Goal: Task Accomplishment & Management: Understand process/instructions

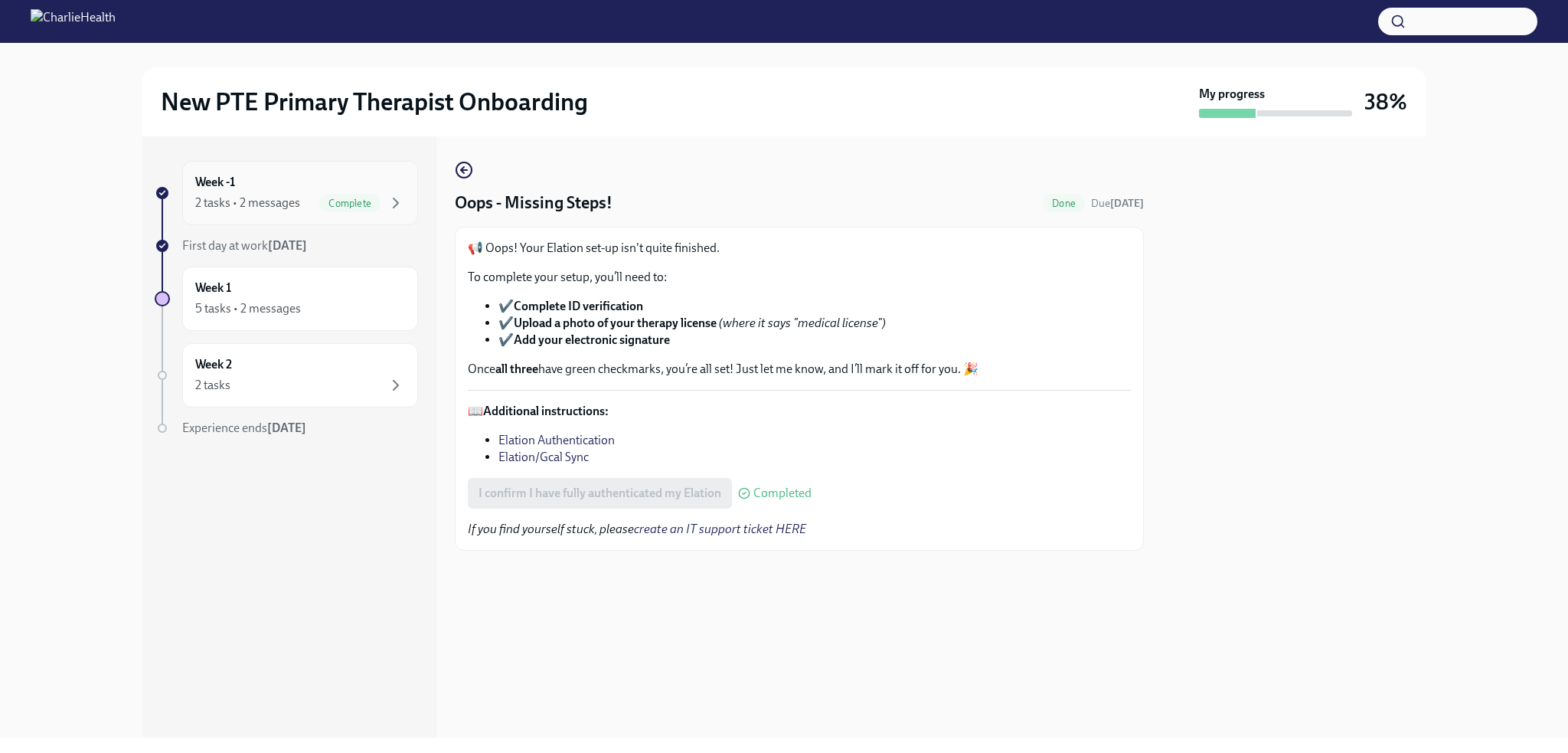
click at [282, 194] on div "2 tasks • 2 messages Complete" at bounding box center [301, 203] width 210 height 18
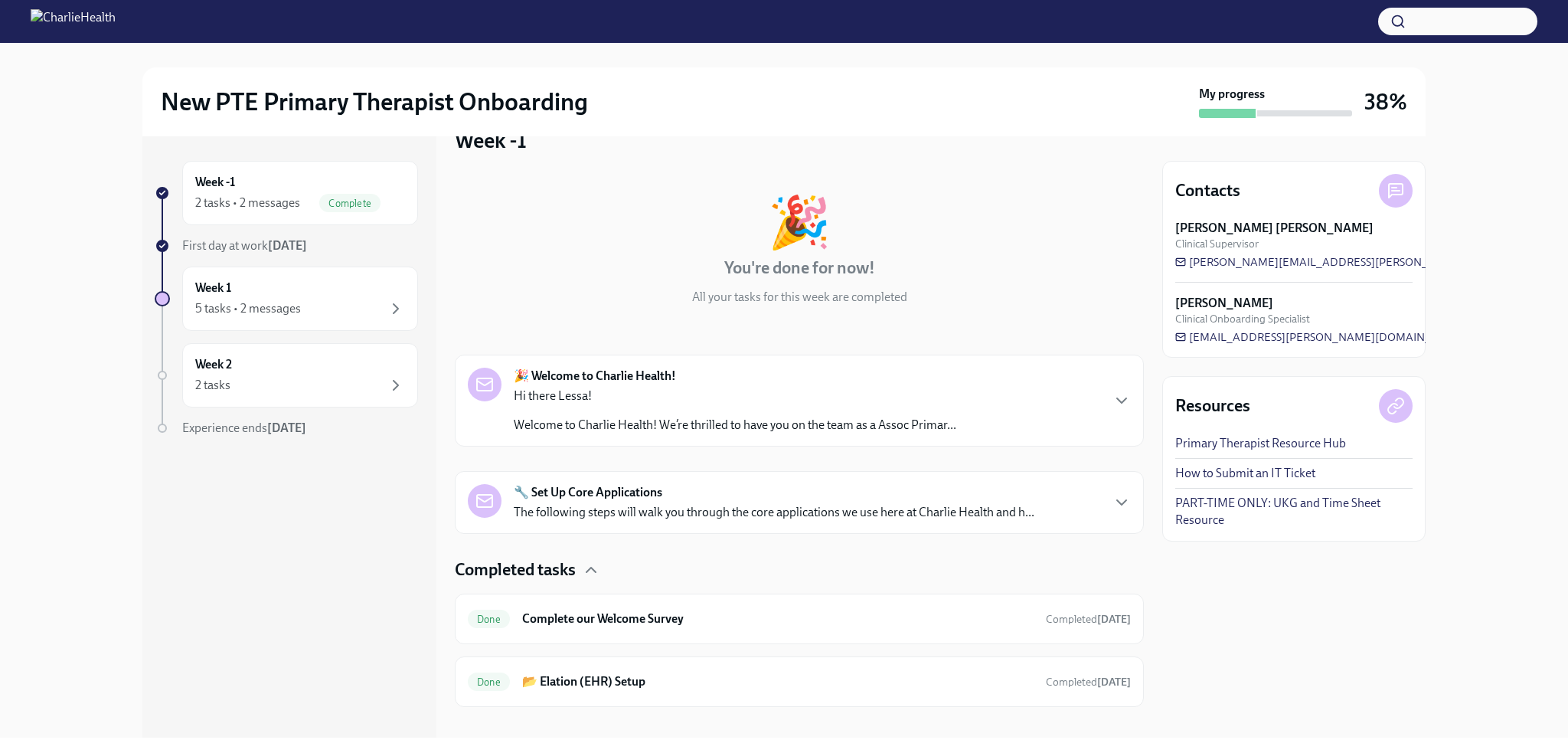
scroll to position [51, 0]
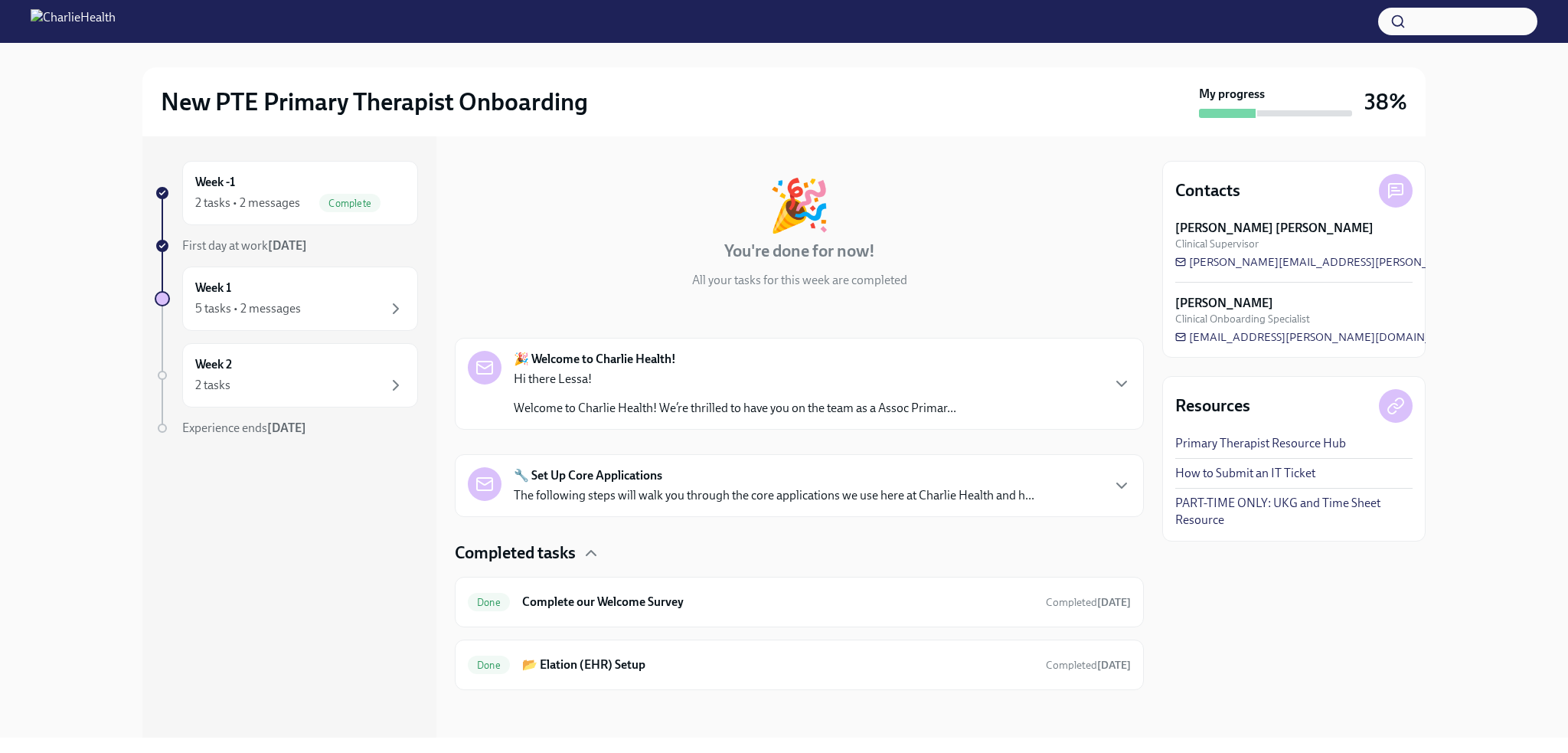
click at [666, 492] on p "The following steps will walk you through the core applications we use here at …" at bounding box center [774, 495] width 521 height 17
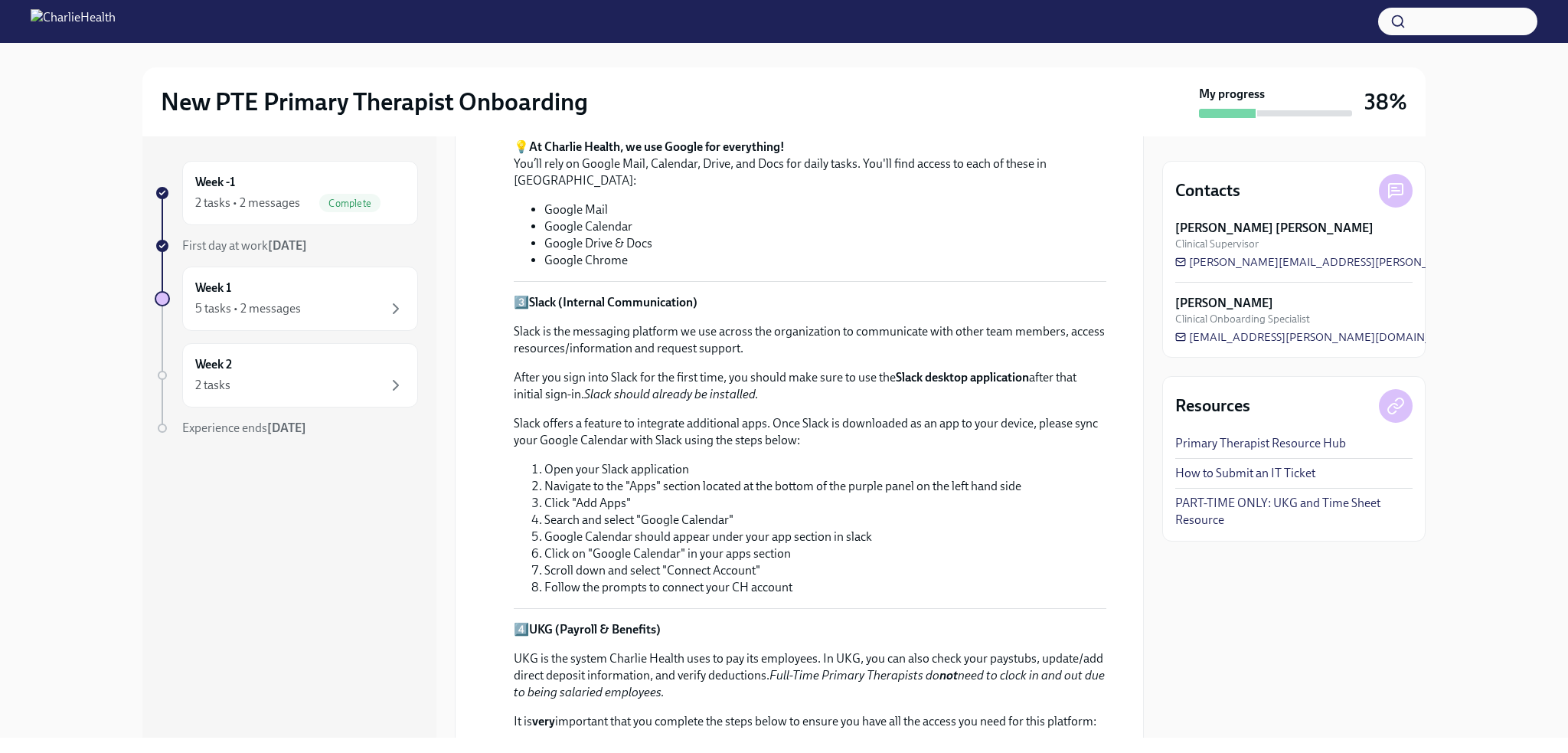
scroll to position [658, 0]
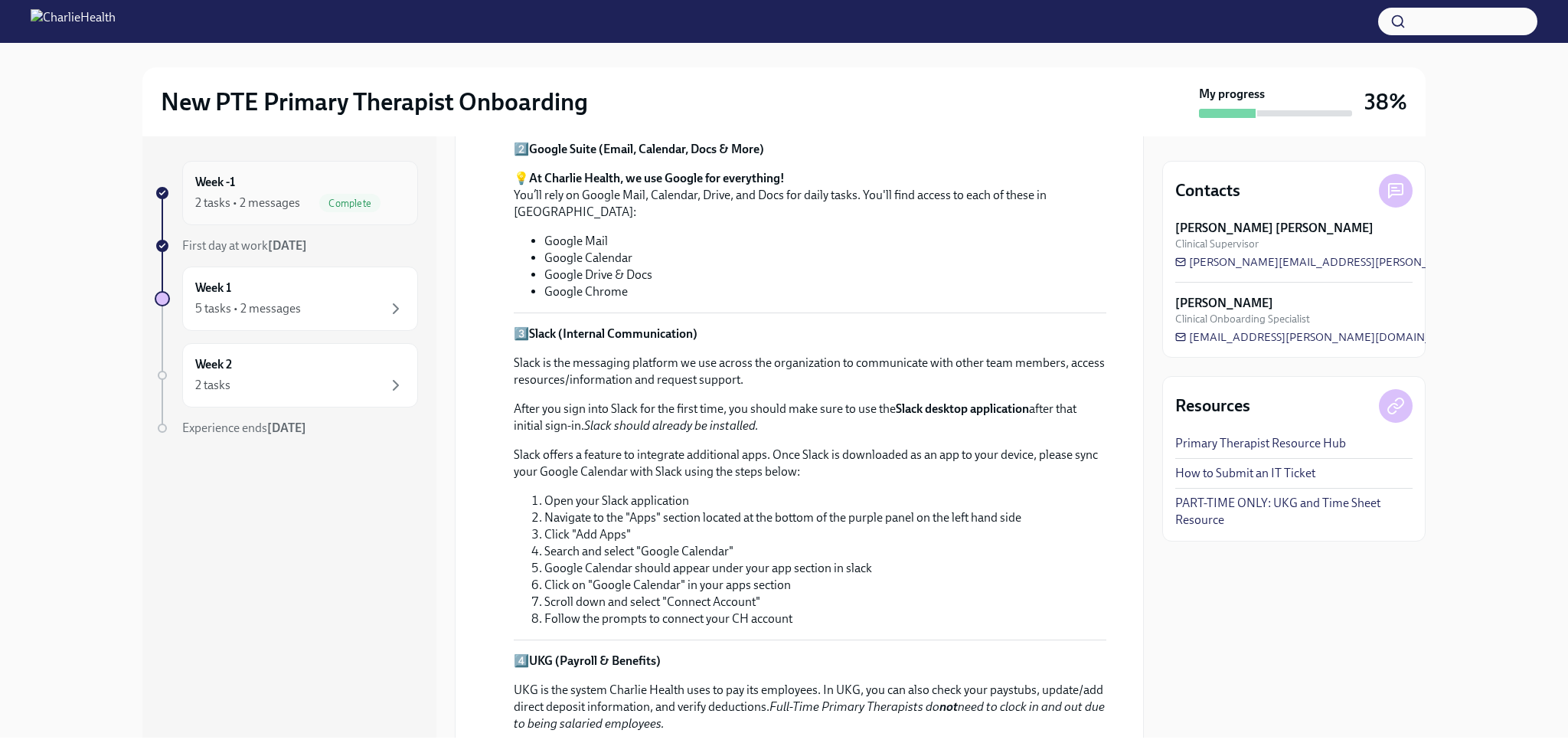
click at [311, 200] on div "2 tasks • 2 messages Complete" at bounding box center [301, 203] width 210 height 18
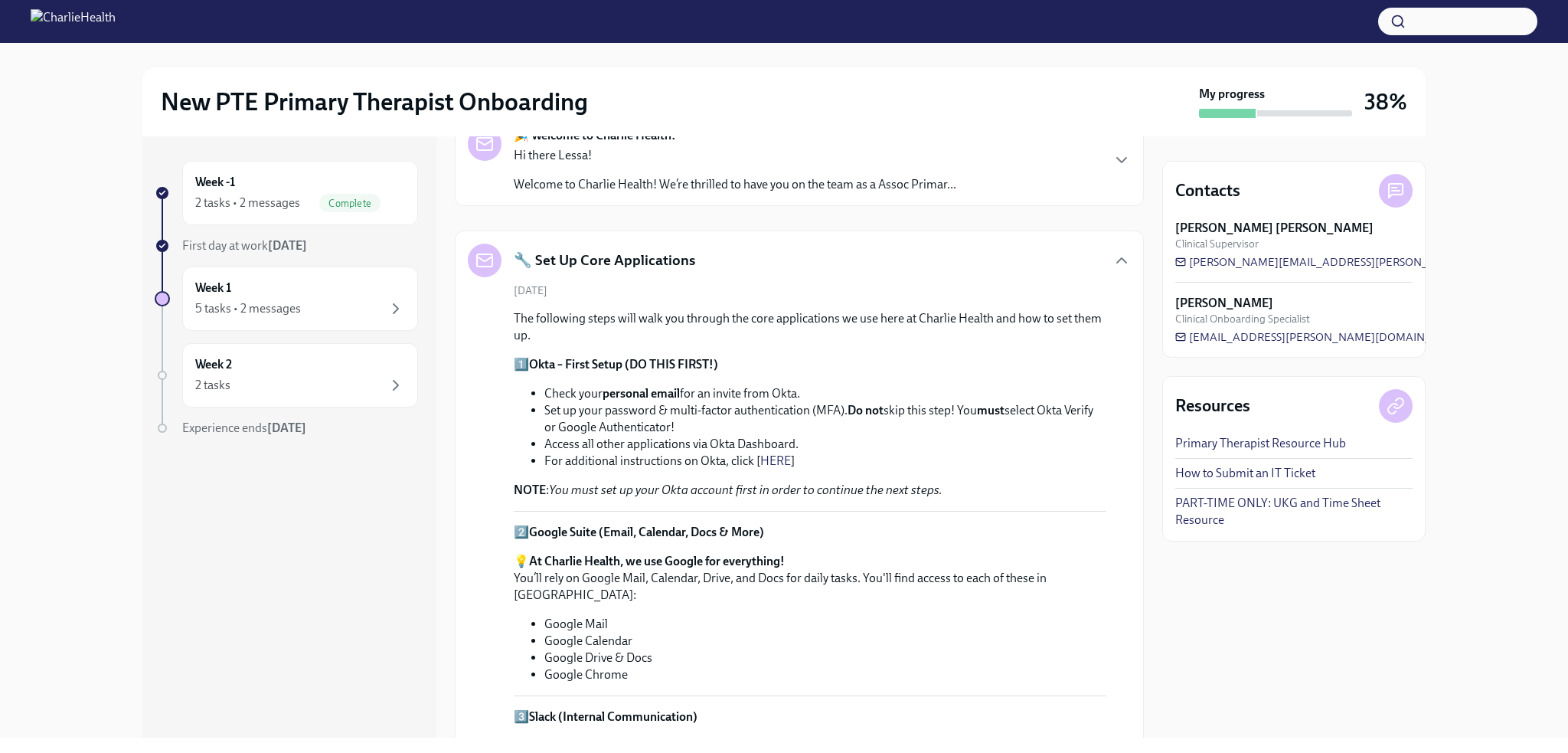
scroll to position [198, 0]
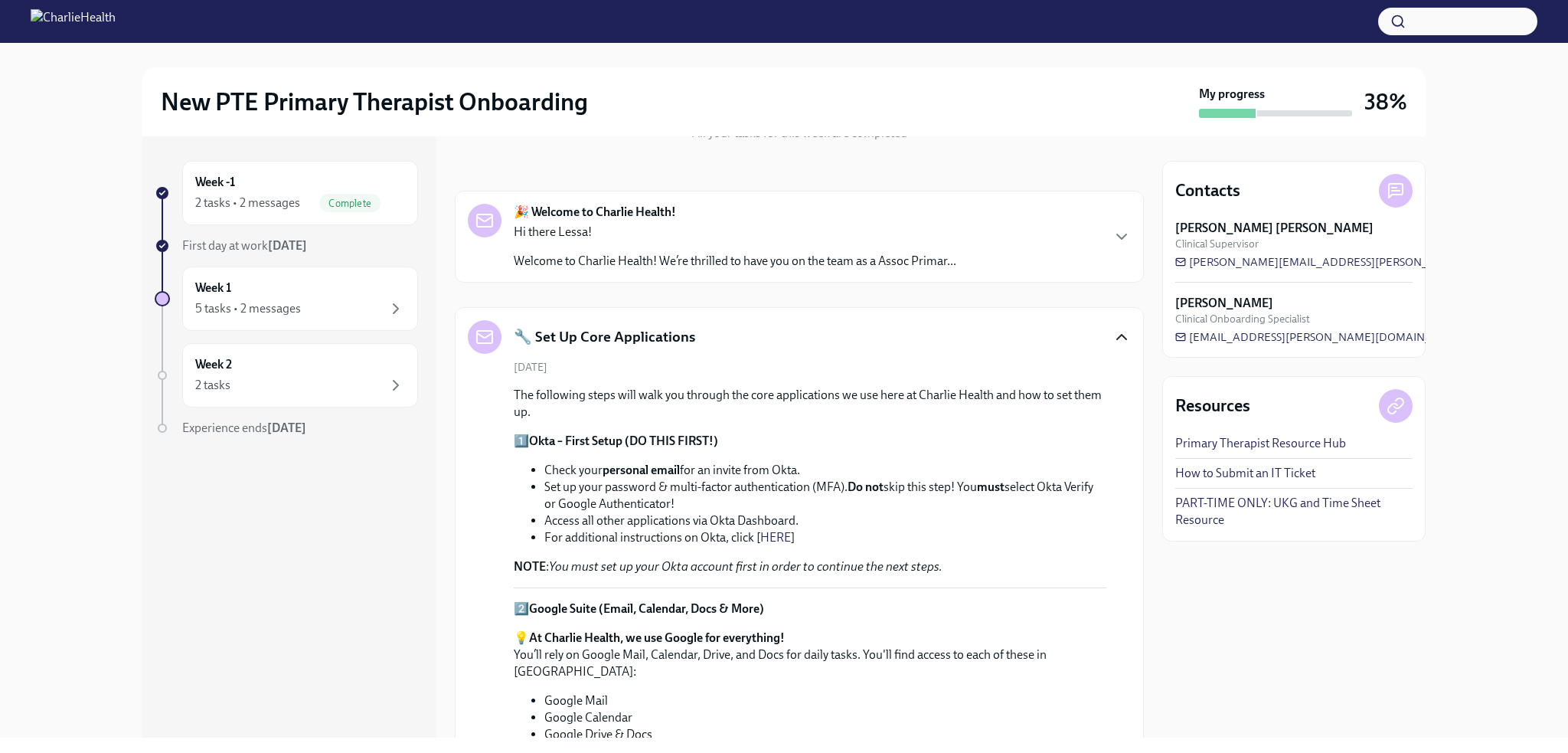
click at [1113, 339] on icon "button" at bounding box center [1122, 337] width 18 height 18
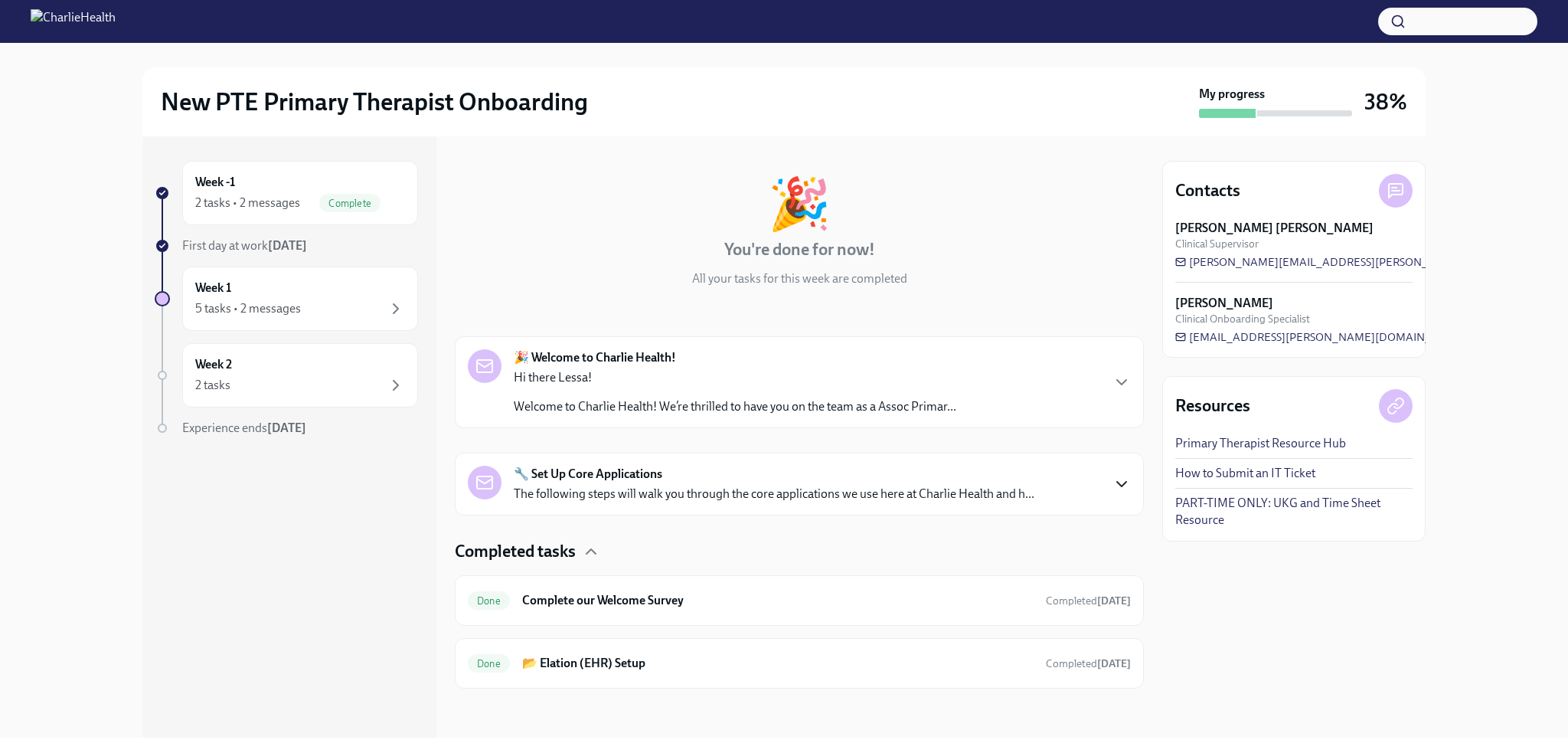
scroll to position [51, 0]
click at [803, 496] on p "The following steps will walk you through the core applications we use here at …" at bounding box center [774, 495] width 521 height 17
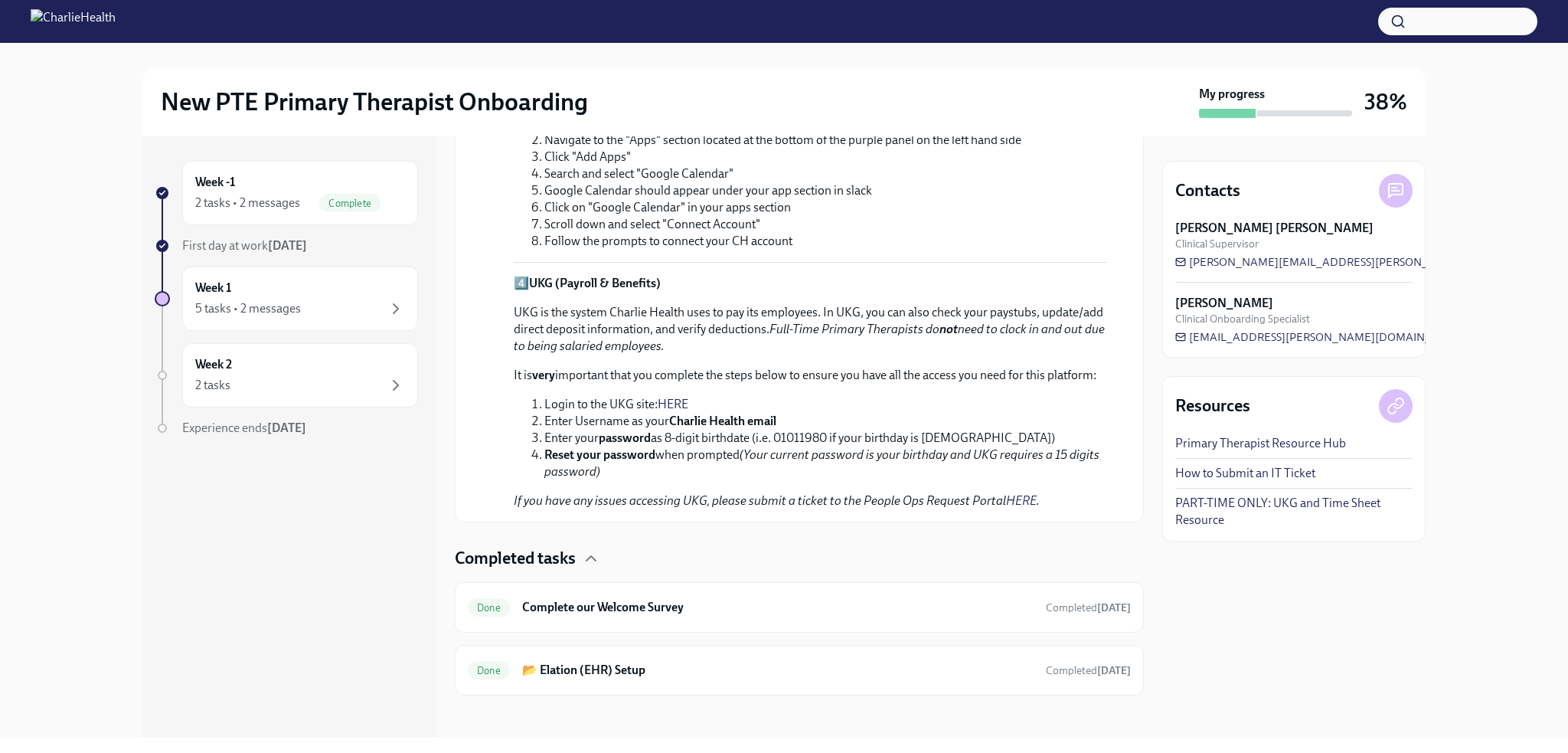
scroll to position [1040, 0]
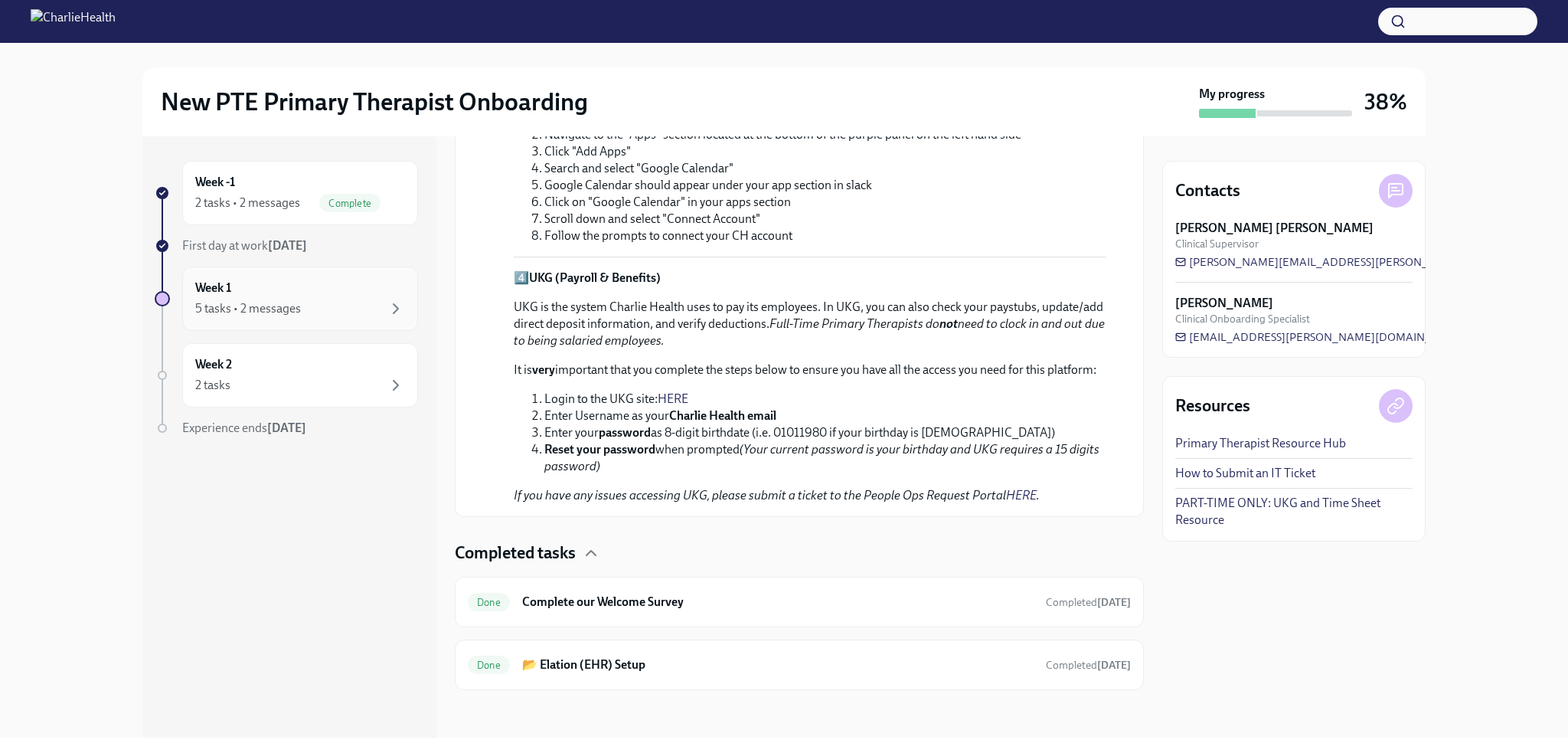
click at [270, 302] on div "5 tasks • 2 messages" at bounding box center [249, 309] width 106 height 17
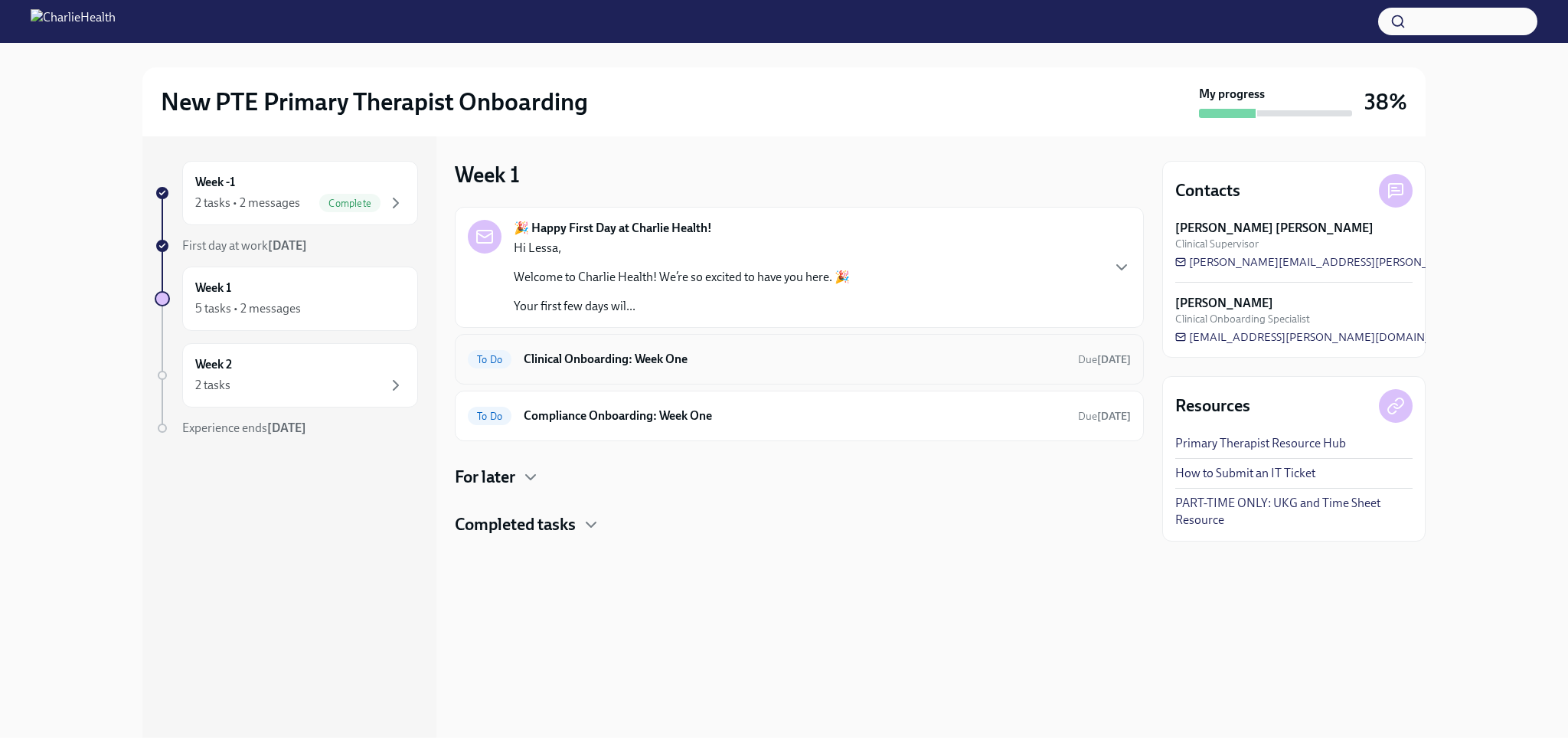
click at [789, 366] on h6 "Clinical Onboarding: Week One" at bounding box center [794, 359] width 542 height 17
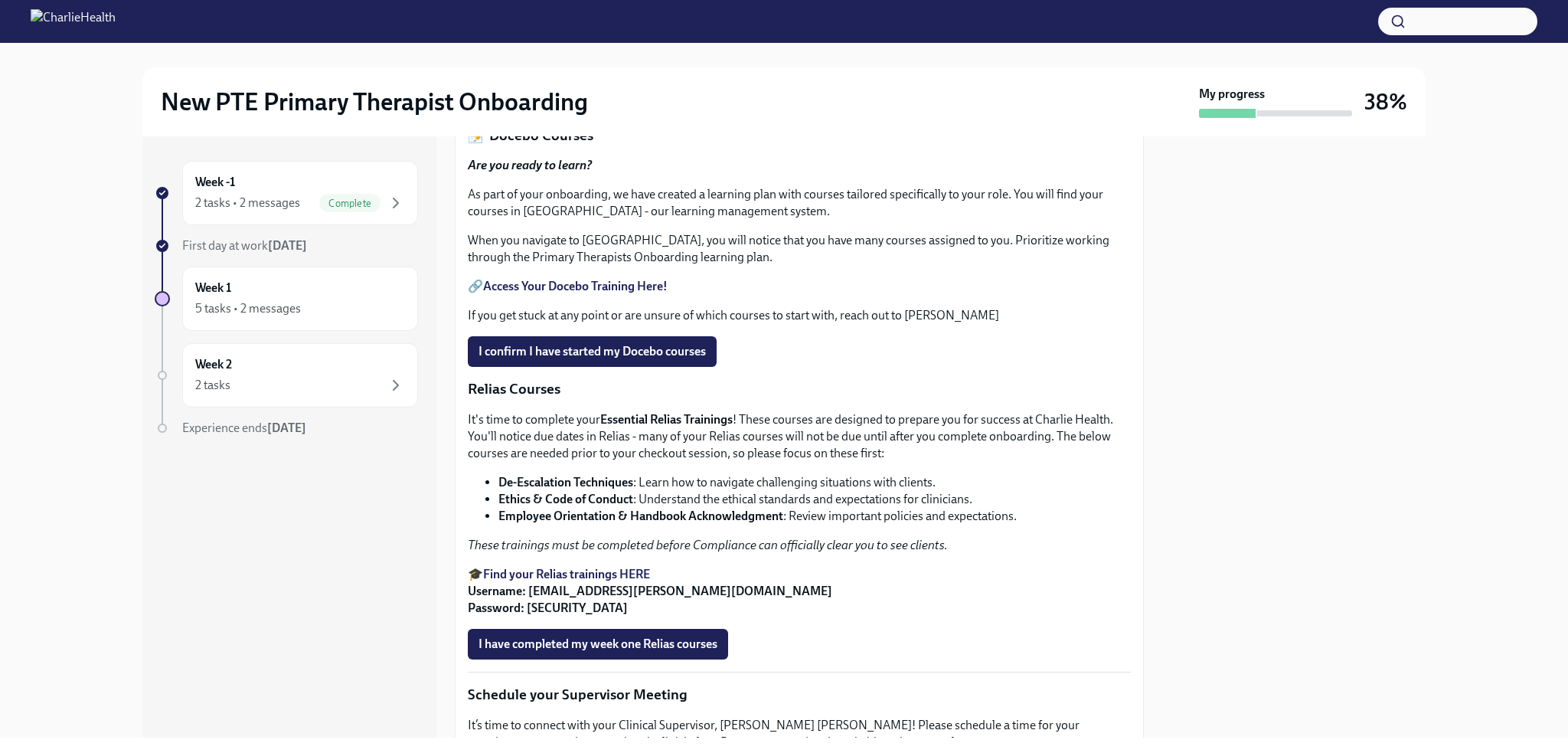
scroll to position [613, 0]
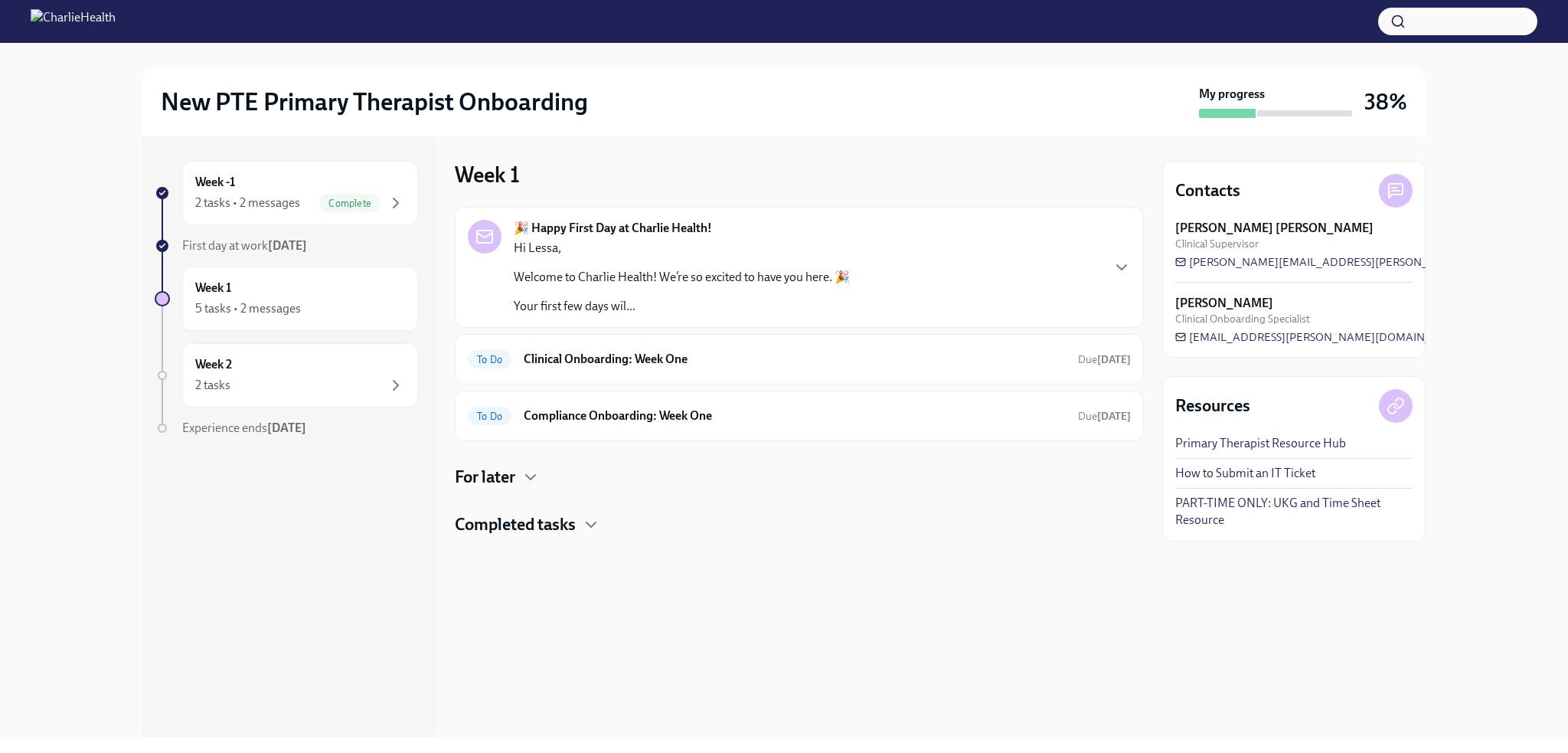
click at [775, 259] on div "Hi Lessa, Welcome to Charlie Health! We’re so excited to have you here. 🎉 Your …" at bounding box center [681, 277] width 336 height 75
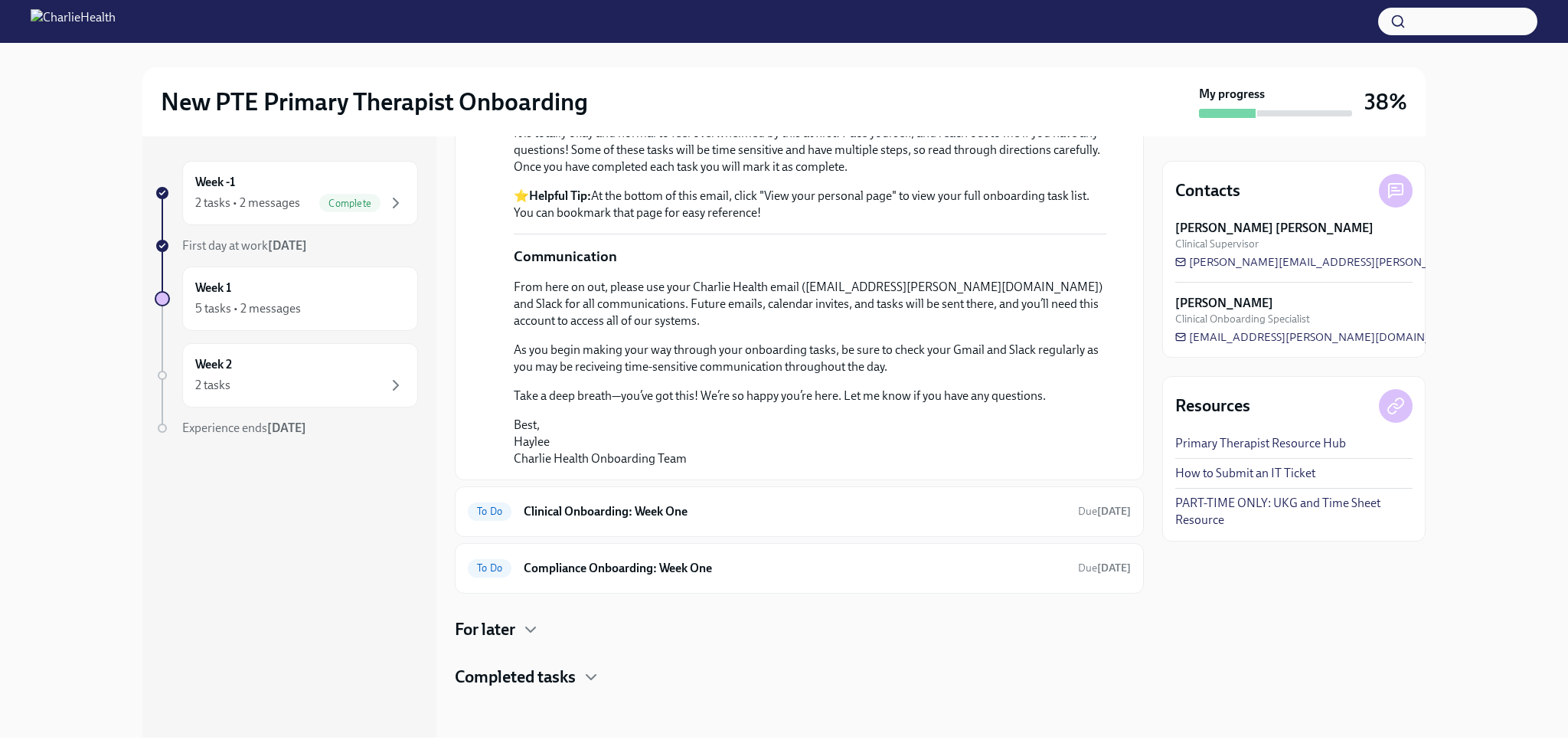
scroll to position [913, 0]
click at [626, 517] on h6 "Clinical Onboarding: Week One" at bounding box center [794, 511] width 542 height 17
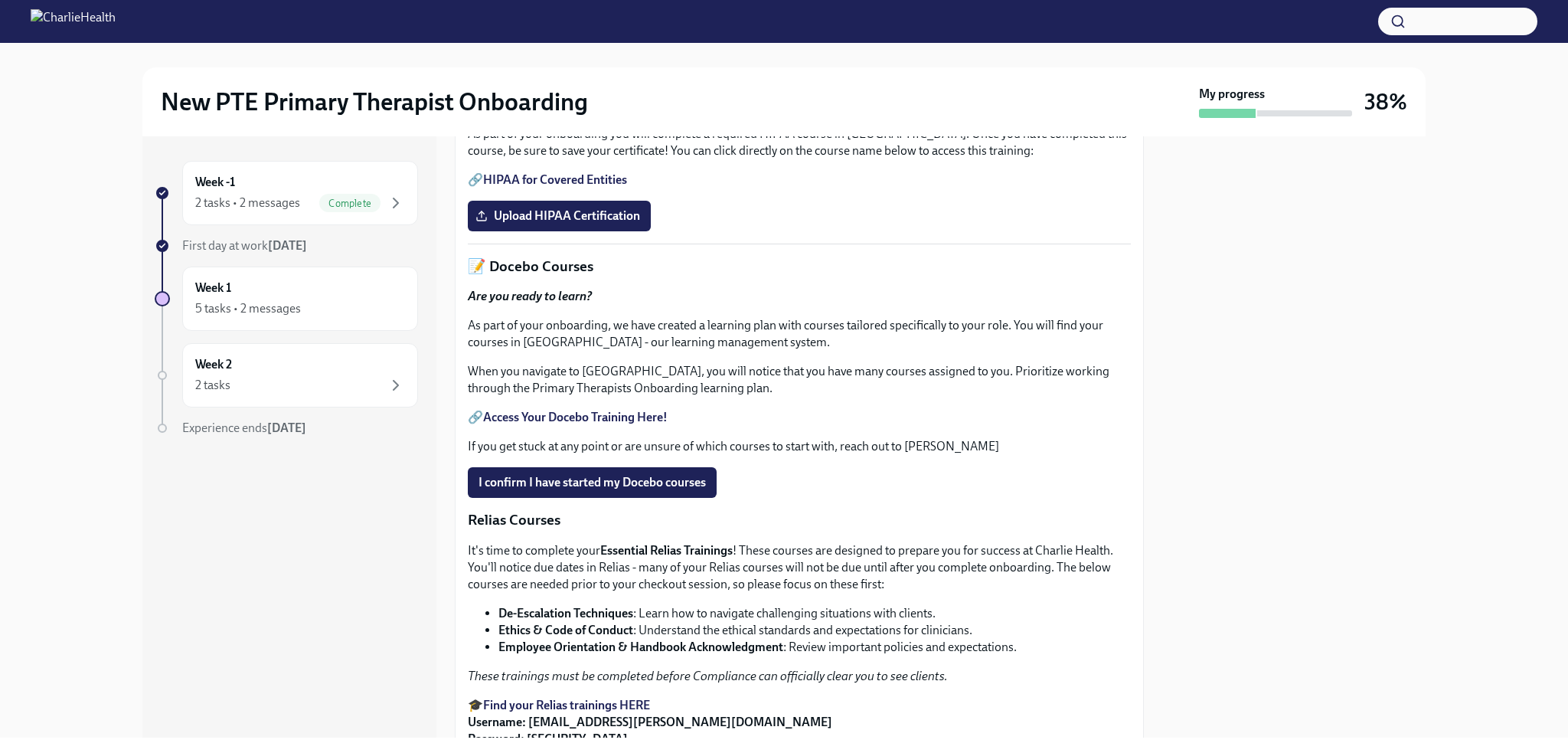
scroll to position [536, 0]
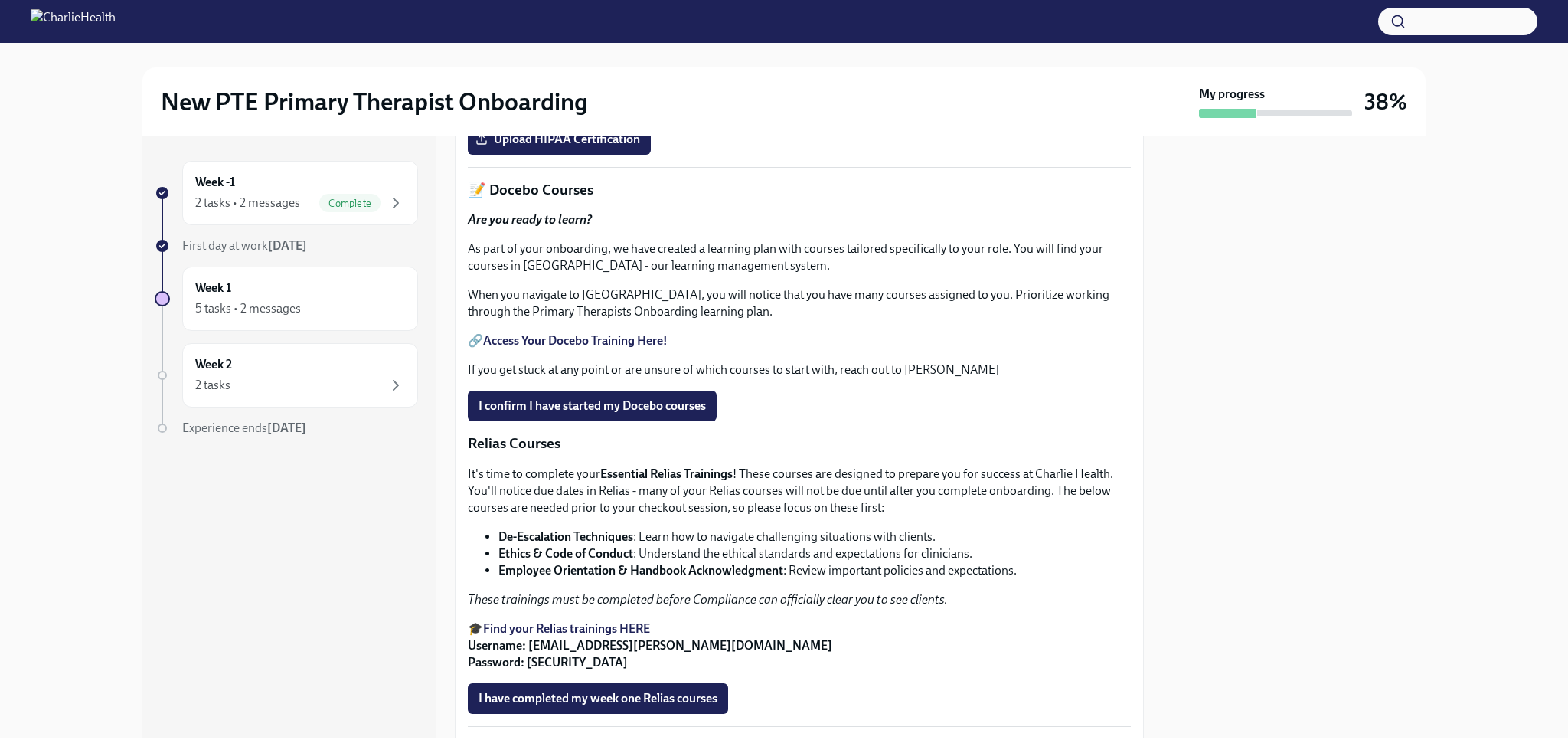
click at [579, 111] on link "HIPAA for Covered Entities" at bounding box center [555, 103] width 144 height 15
